Goal: Find specific page/section: Find specific page/section

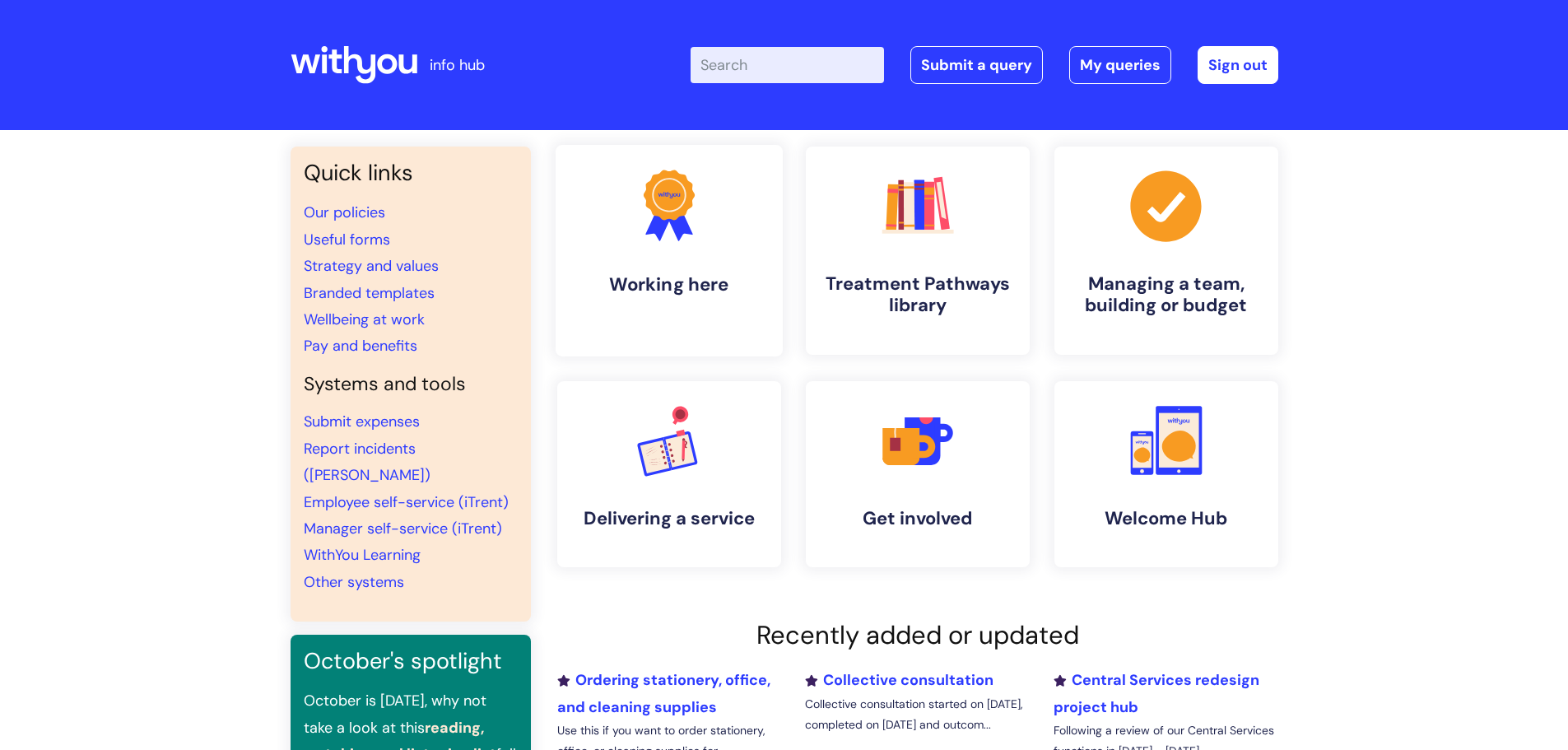
click at [680, 278] on h4 "Working here" at bounding box center [670, 285] width 201 height 23
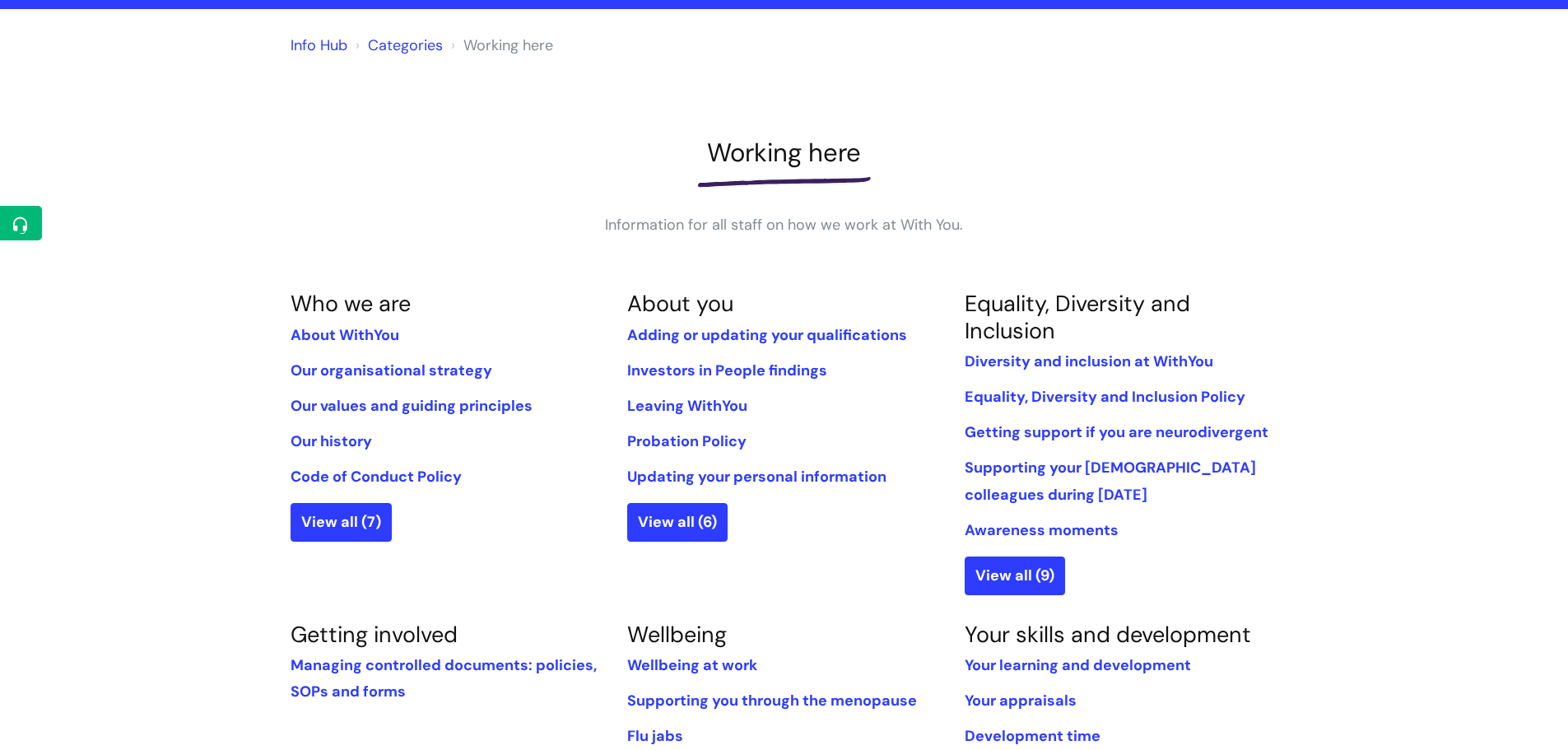
scroll to position [247, 0]
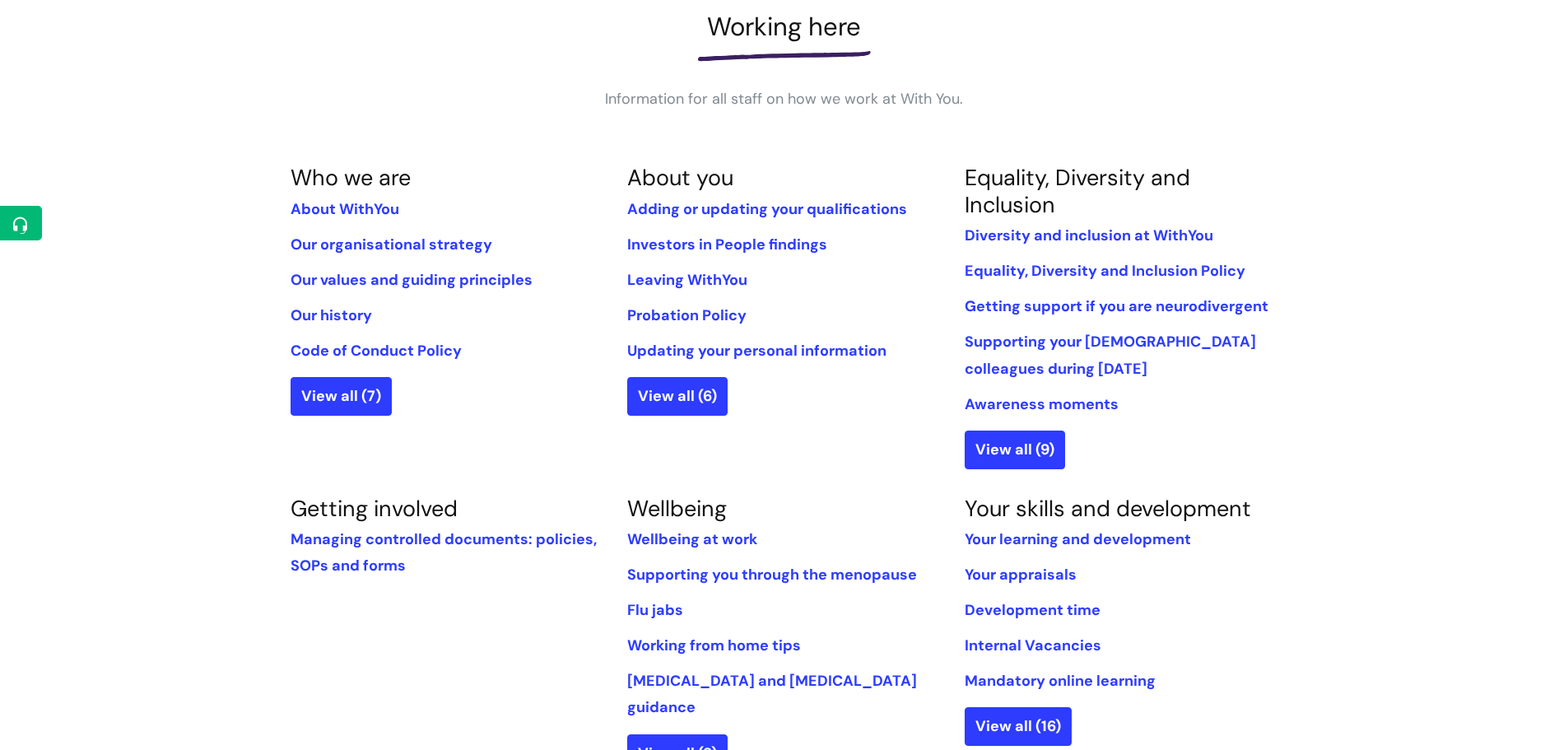
click at [1122, 256] on ul "Diversity and inclusion at WithYou Equality, Diversity and Inclusion Policy Get…" at bounding box center [1120, 319] width 313 height 195
click at [1130, 264] on link "Equality, Diversity and Inclusion Policy" at bounding box center [1105, 271] width 281 height 20
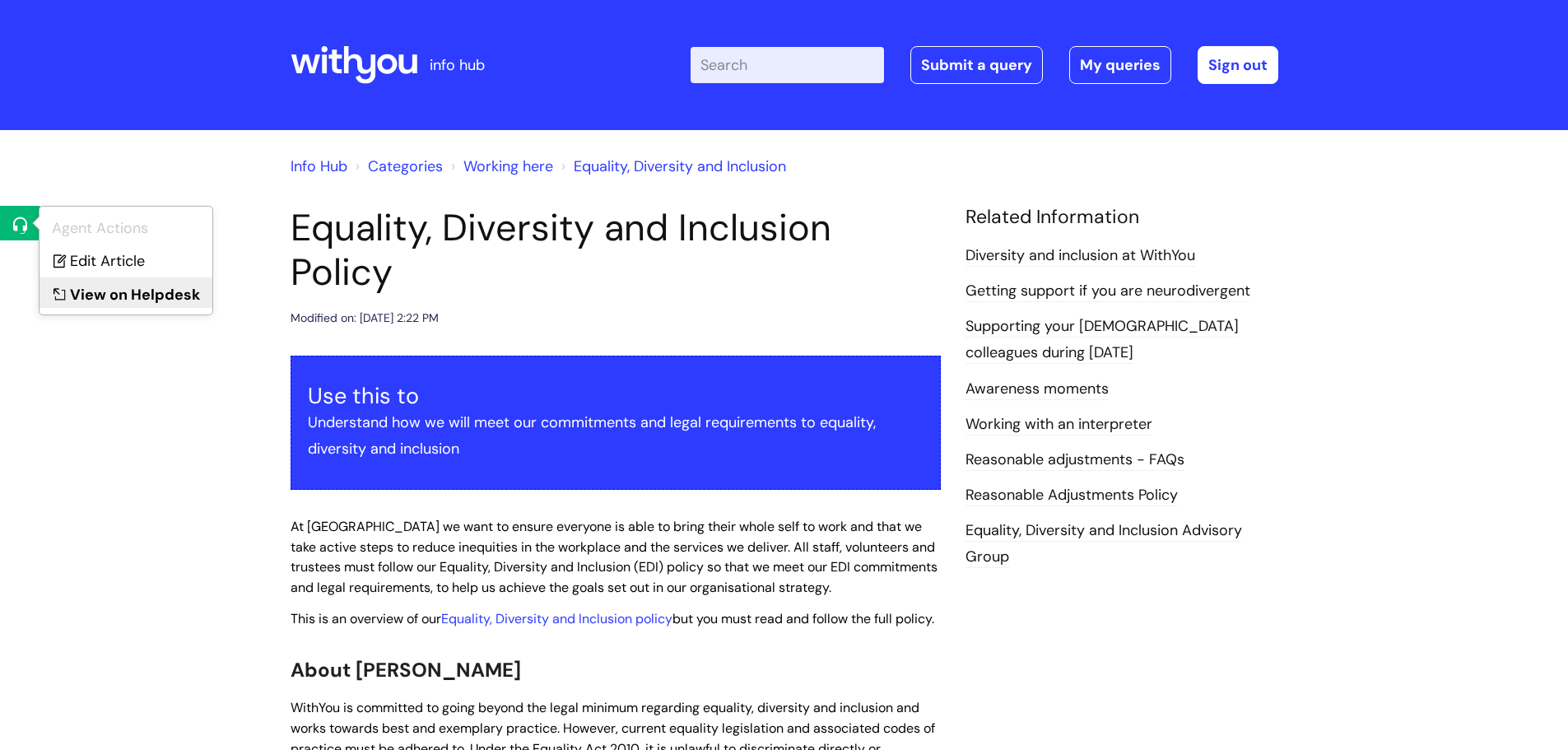
click at [69, 296] on icon at bounding box center [57, 290] width 24 height 24
